Goal: Register for event/course

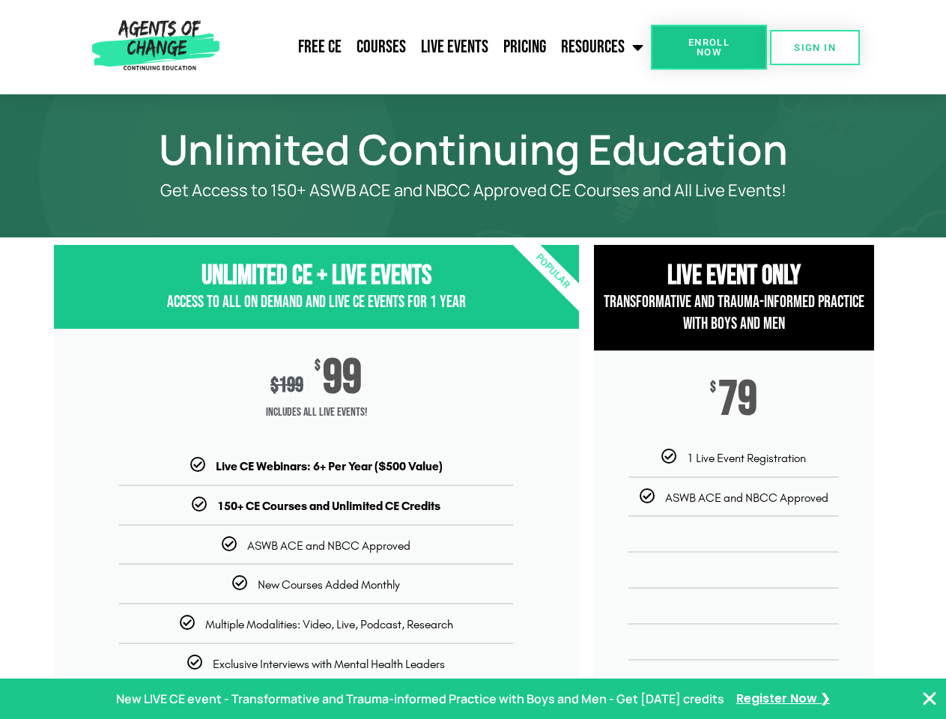
click at [472, 359] on div "$ 199 $ 99 Includes ALL Live Events!" at bounding box center [316, 393] width 525 height 129
click at [603, 47] on link "Resources" at bounding box center [601, 46] width 97 height 37
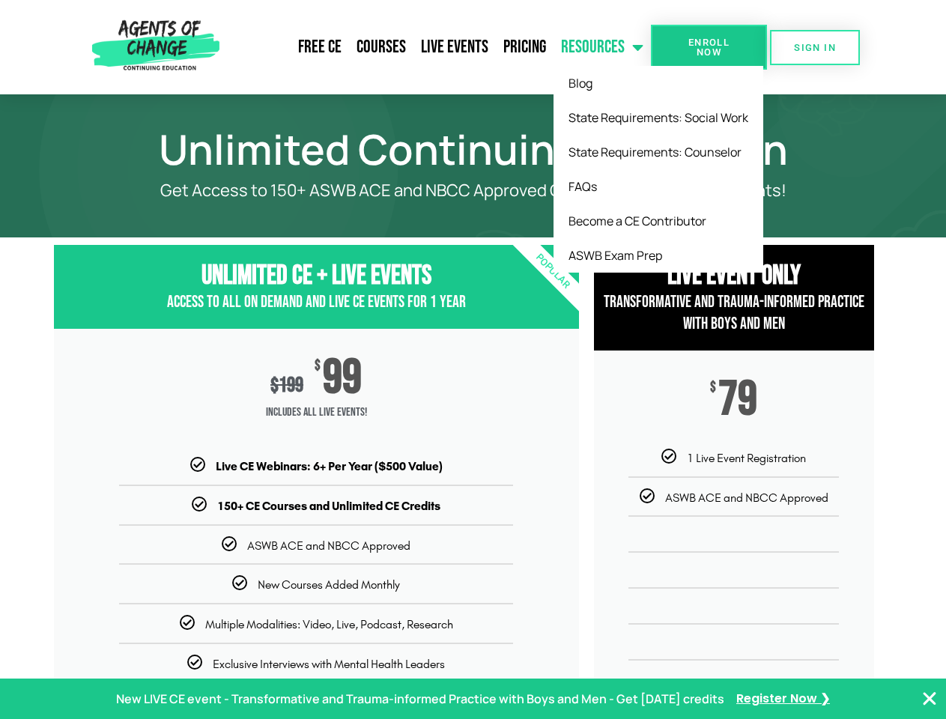
click at [708, 47] on span "Enroll Now" at bounding box center [709, 46] width 68 height 19
click at [815, 47] on span "SIGN IN" at bounding box center [815, 48] width 42 height 10
click at [472, 699] on p "New LIVE CE event - Transformative and Trauma-informed Practice with Boys and M…" at bounding box center [420, 699] width 608 height 22
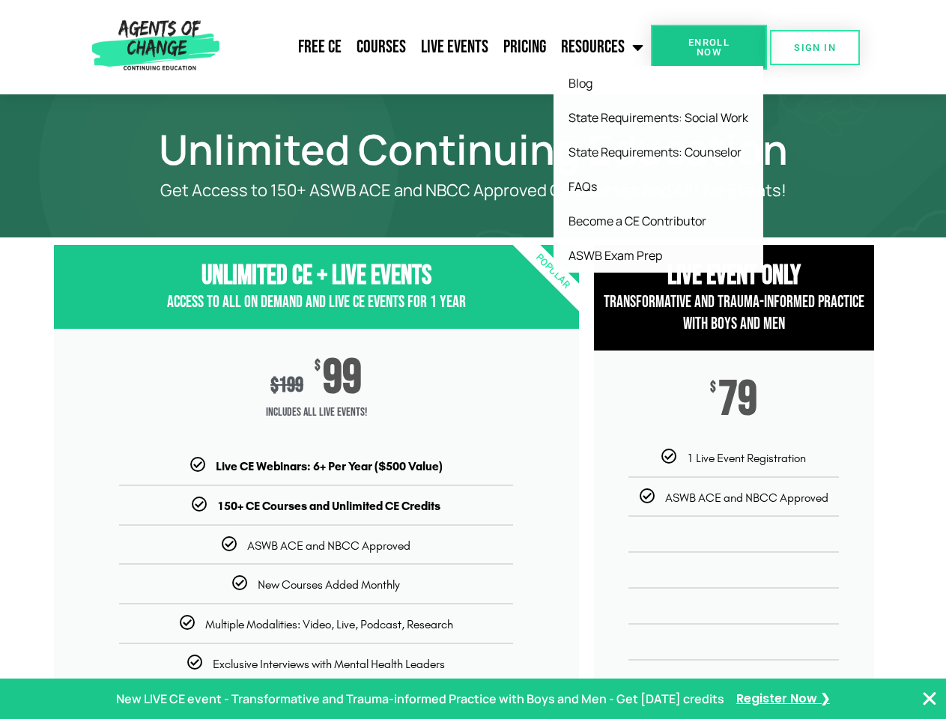
click at [929, 699] on icon "Close Banner" at bounding box center [929, 699] width 18 height 18
